Goal: Find specific page/section: Find specific page/section

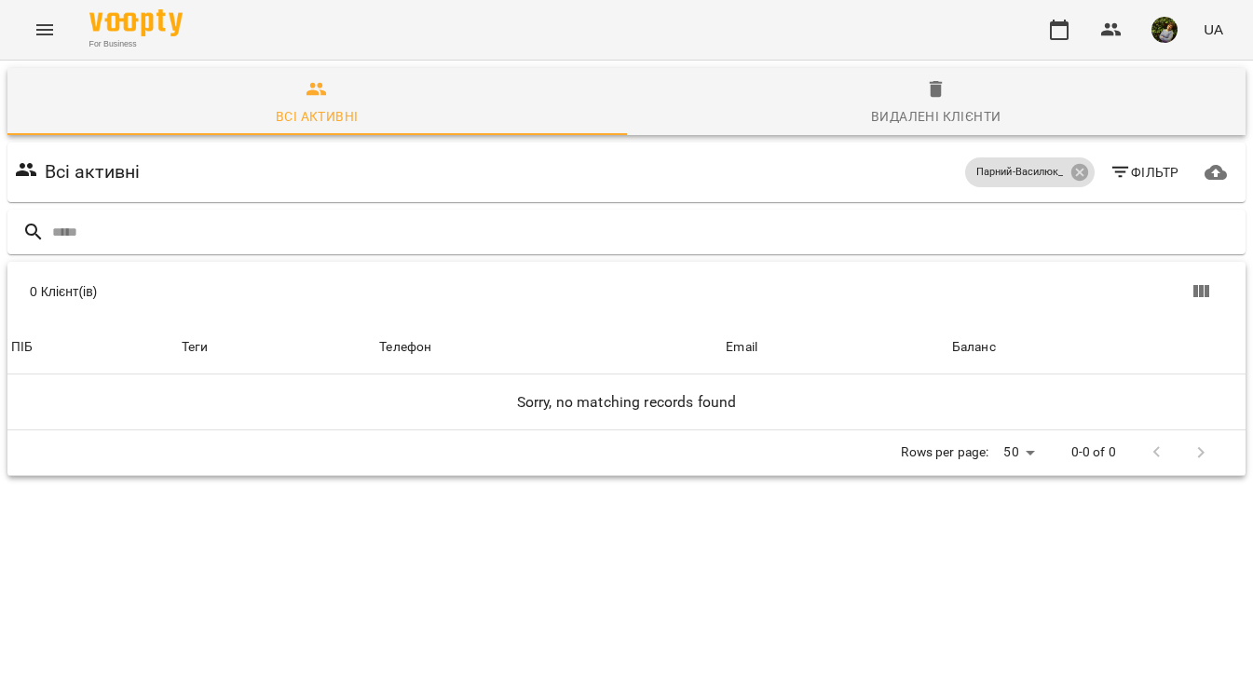
click at [40, 31] on icon "Menu" at bounding box center [45, 30] width 22 height 22
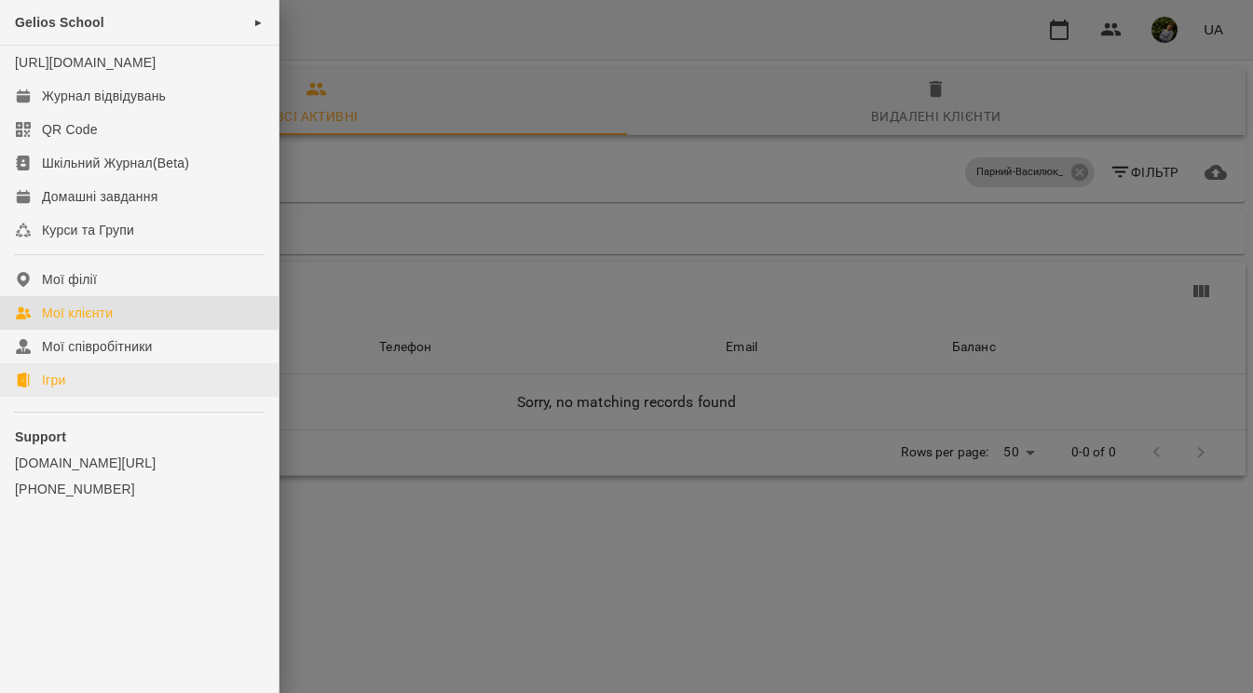
click at [71, 397] on link "Ігри" at bounding box center [139, 380] width 278 height 34
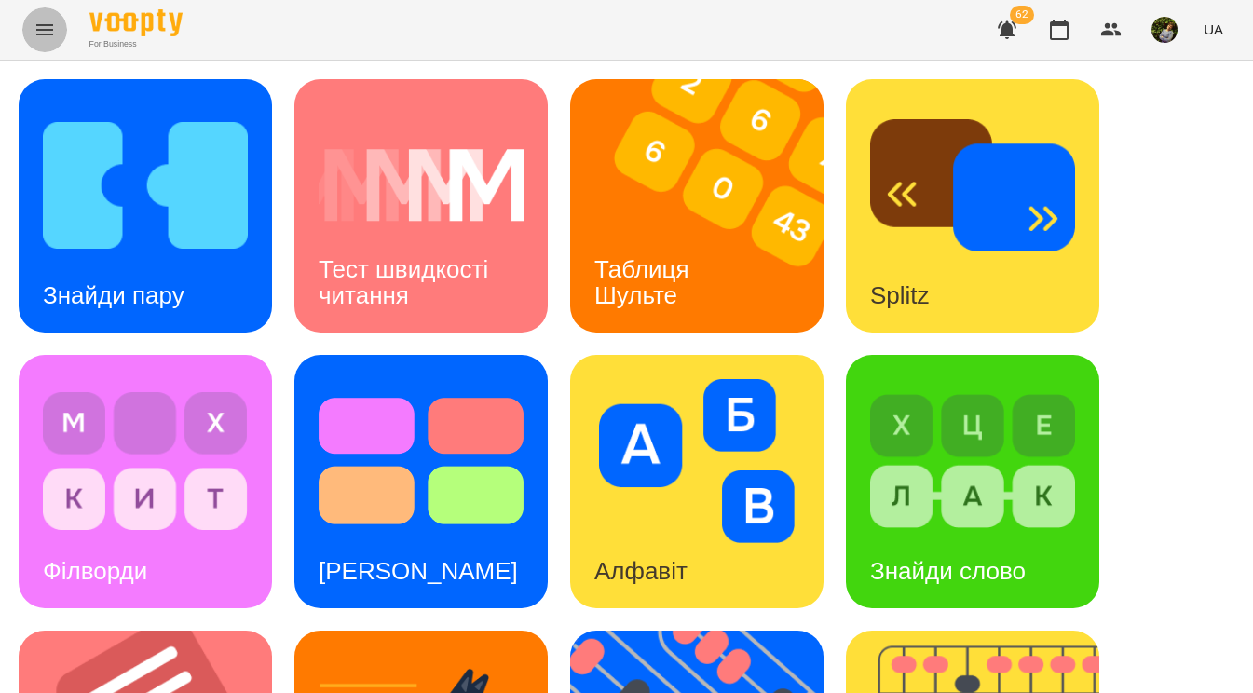
click at [42, 29] on icon "Menu" at bounding box center [45, 30] width 22 height 22
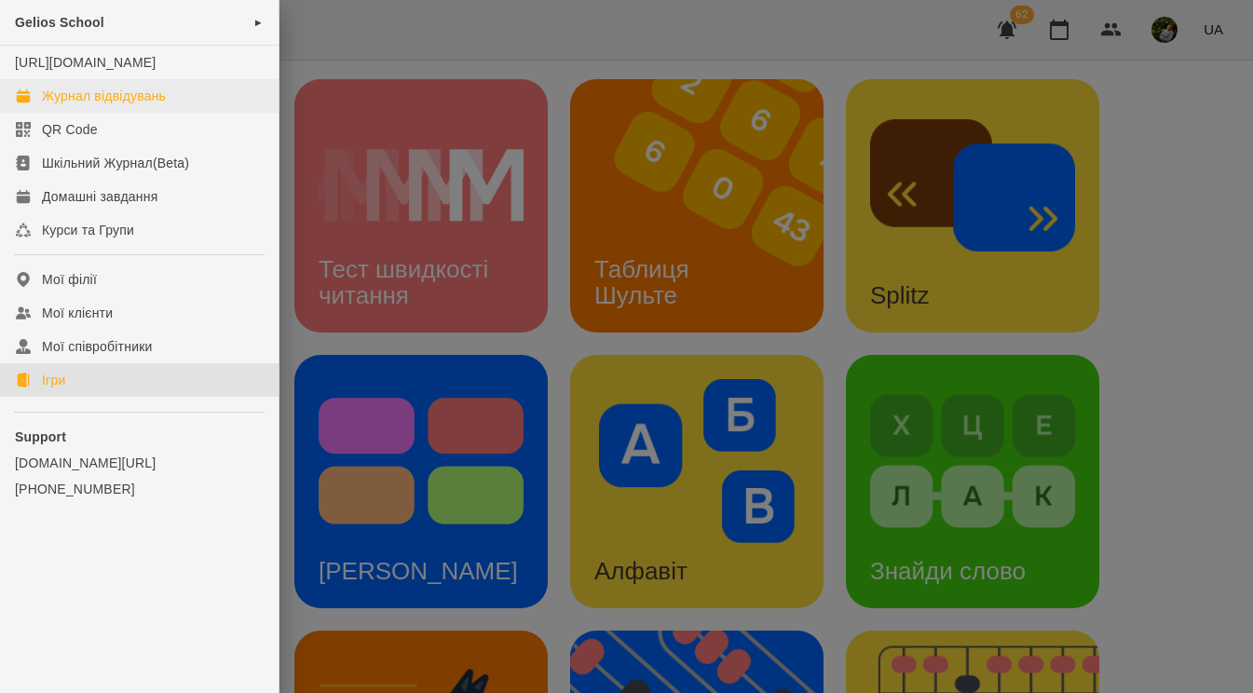
click at [80, 105] on div "Журнал відвідувань" at bounding box center [104, 96] width 124 height 19
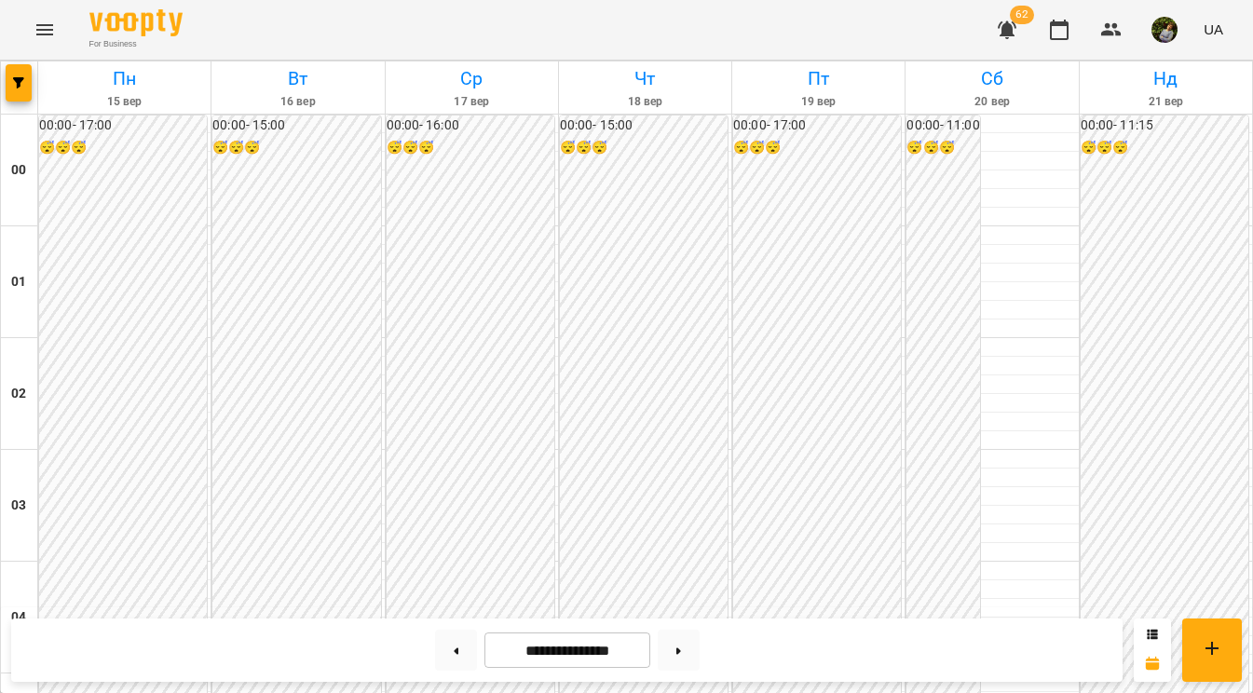
scroll to position [1088, 0]
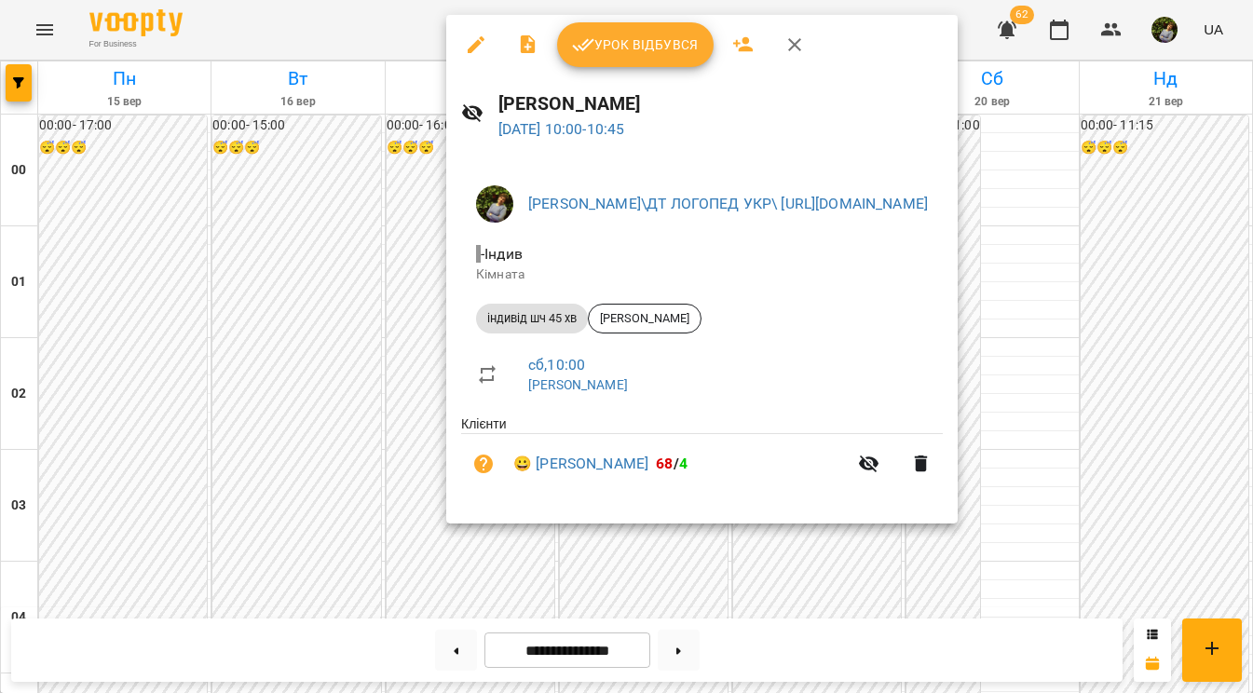
click at [273, 41] on div at bounding box center [626, 346] width 1253 height 693
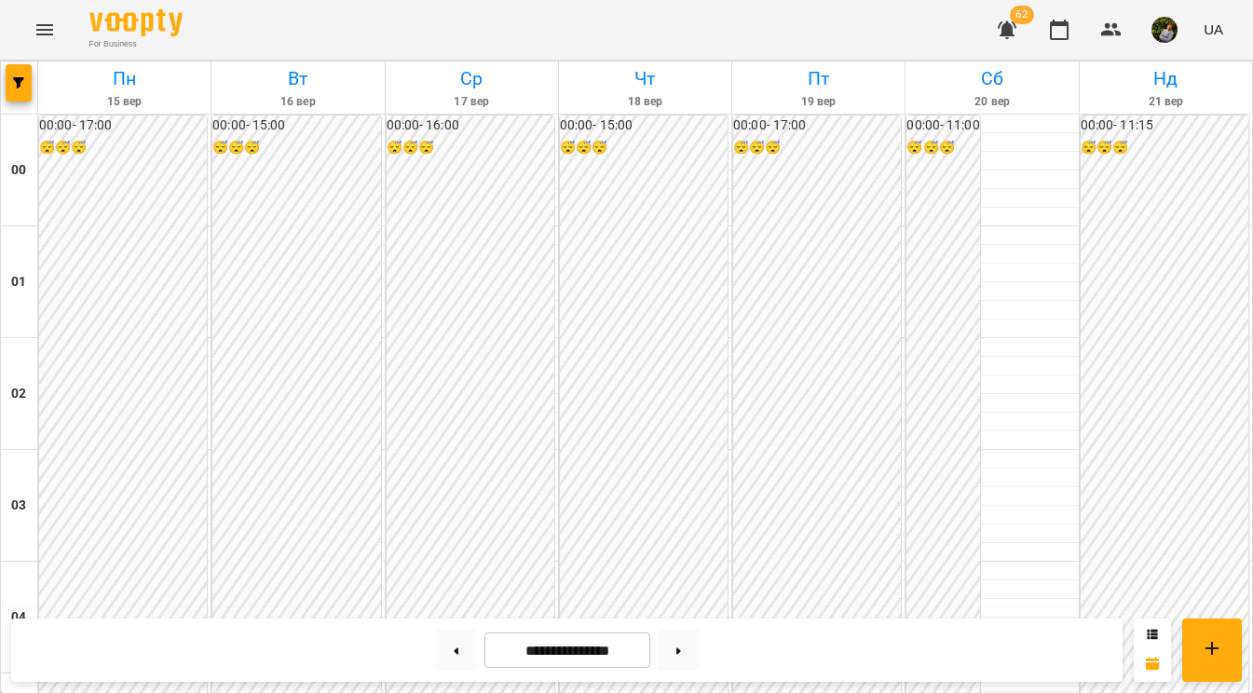
scroll to position [0, 0]
click at [39, 32] on icon "Menu" at bounding box center [45, 30] width 22 height 22
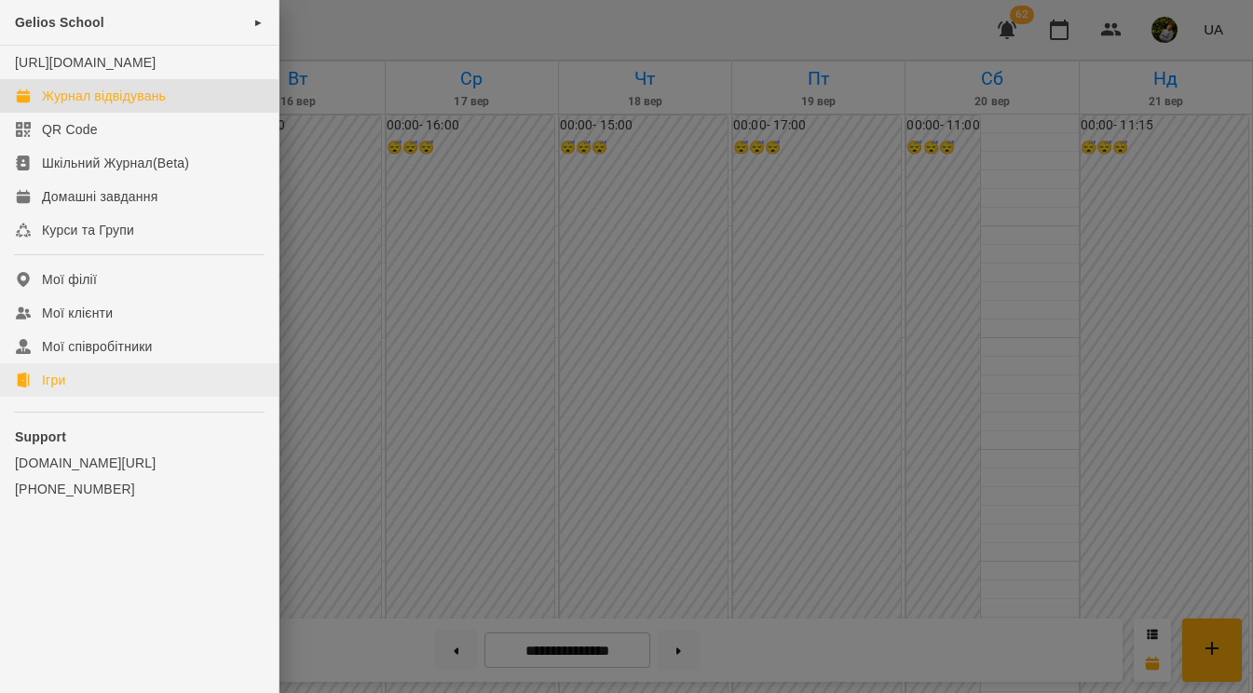
click at [83, 397] on link "Ігри" at bounding box center [139, 380] width 278 height 34
